Goal: Navigation & Orientation: Understand site structure

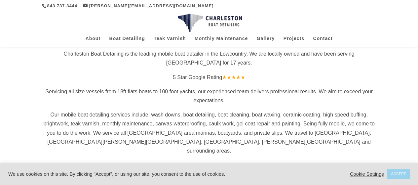
scroll to position [162, 0]
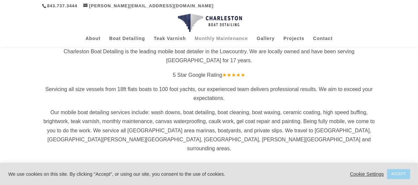
click at [235, 39] on link "Monthly Maintenance" at bounding box center [221, 41] width 53 height 11
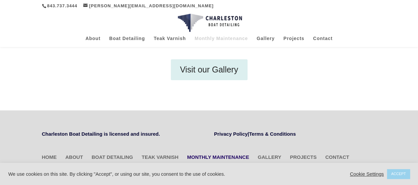
scroll to position [318, 0]
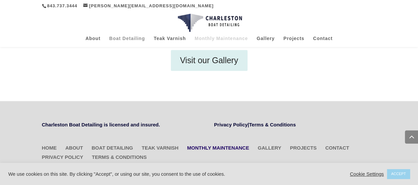
click at [128, 36] on link "Boat Detailing" at bounding box center [127, 41] width 36 height 11
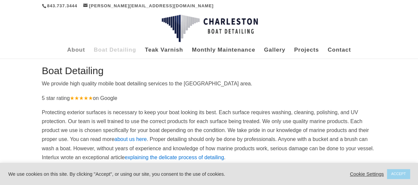
click at [81, 51] on link "About" at bounding box center [76, 53] width 18 height 11
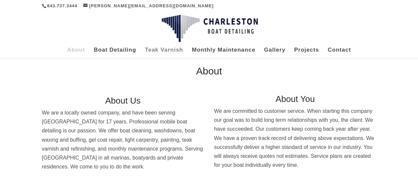
click at [163, 51] on link "Teak Varnish" at bounding box center [164, 53] width 38 height 11
